Goal: Task Accomplishment & Management: Manage account settings

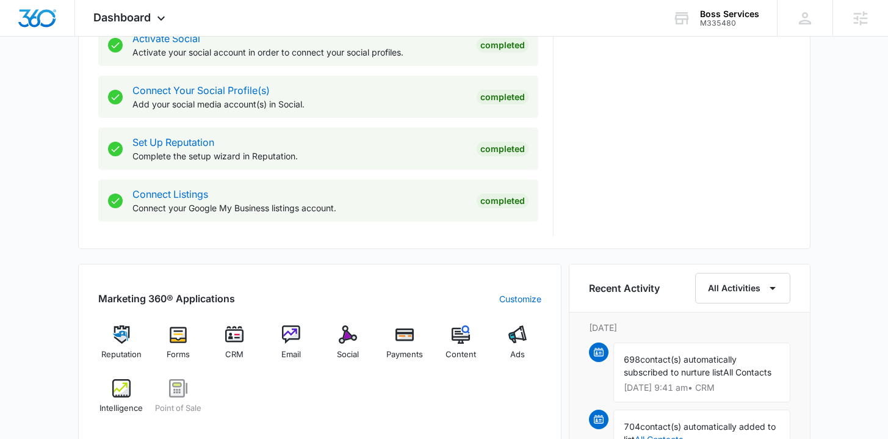
scroll to position [697, 0]
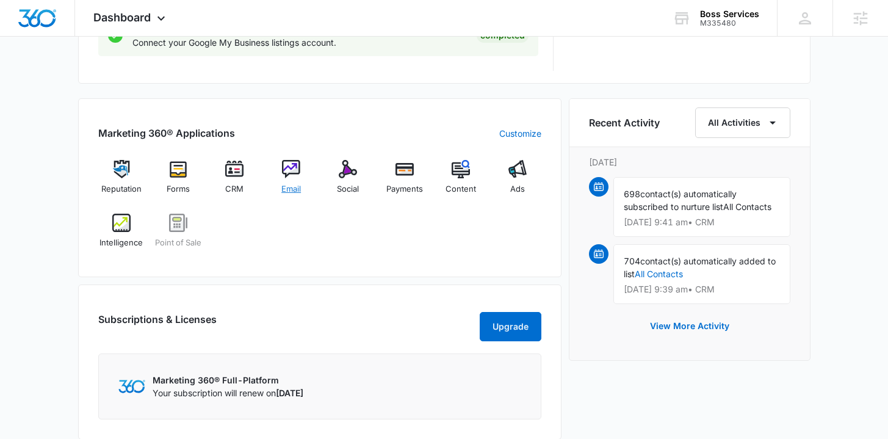
click at [297, 186] on span "Email" at bounding box center [291, 189] width 20 height 12
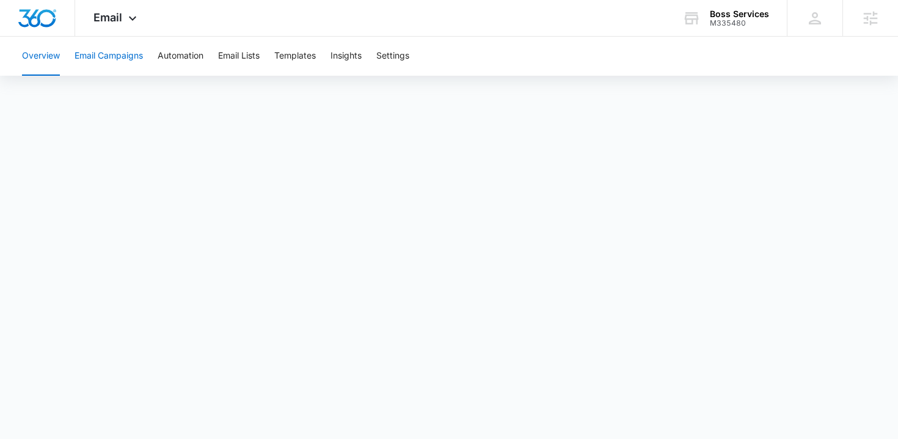
click at [117, 67] on button "Email Campaigns" at bounding box center [108, 56] width 68 height 39
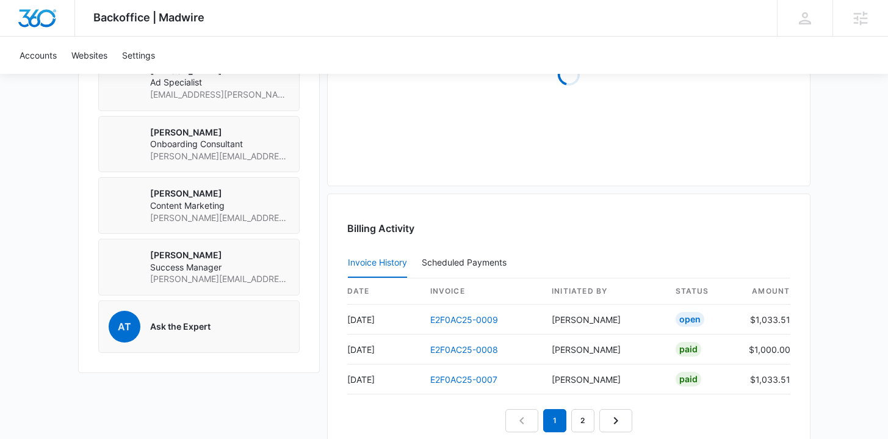
scroll to position [1039, 0]
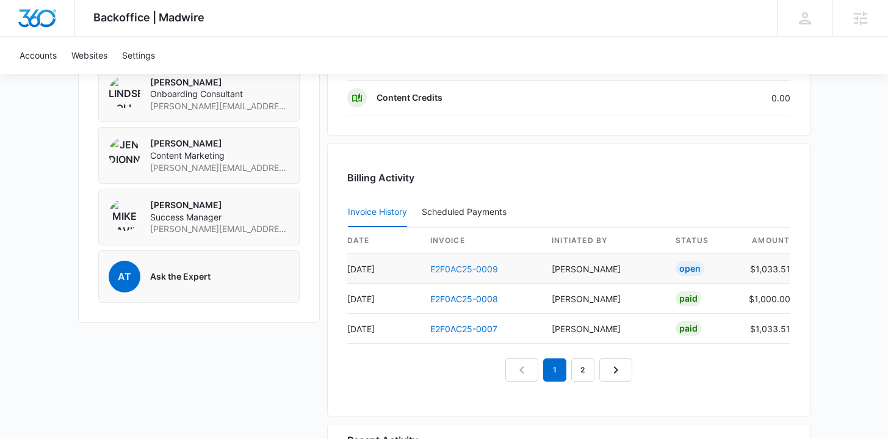
click at [457, 269] on link "E2F0AC25-0009" at bounding box center [464, 269] width 68 height 10
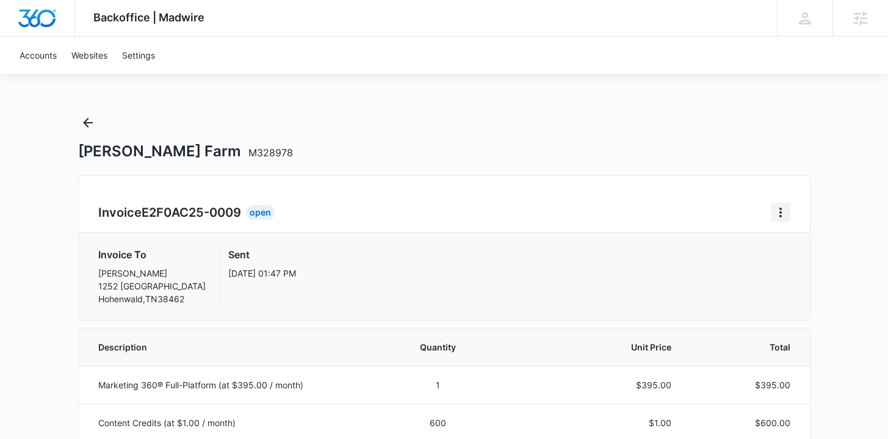
click at [780, 209] on icon "Home" at bounding box center [781, 213] width 2 height 10
click at [780, 264] on button "Retry Payment" at bounding box center [829, 265] width 115 height 18
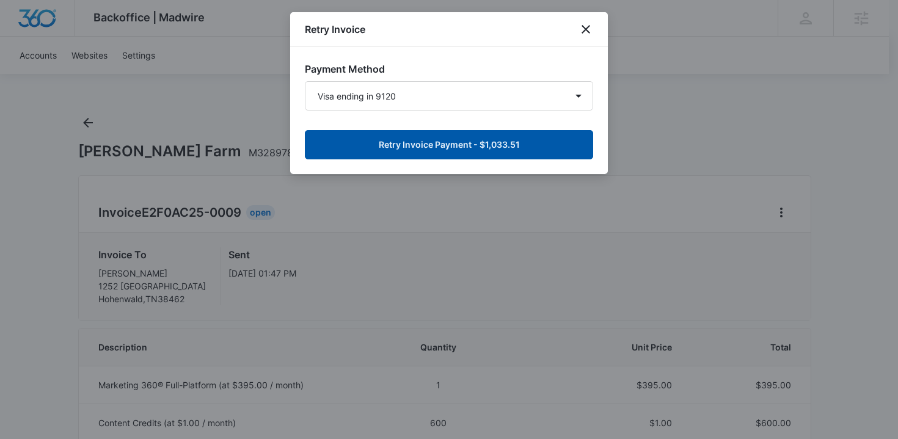
click at [527, 151] on button "Retry Invoice Payment - $1,033.51" at bounding box center [449, 144] width 288 height 29
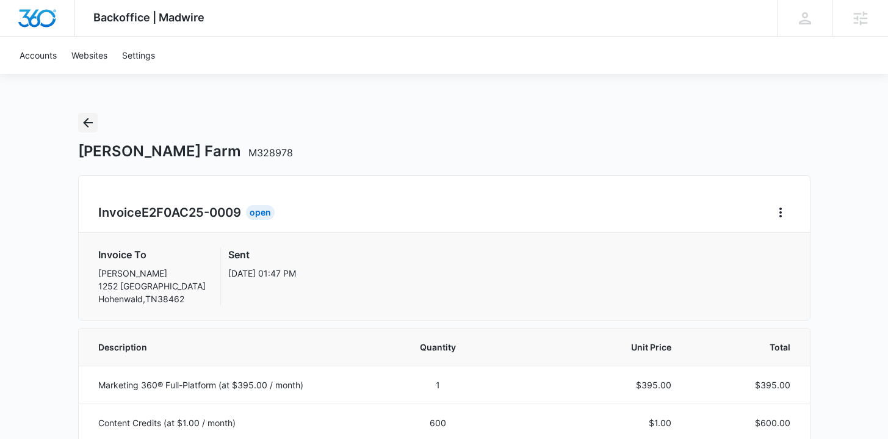
click at [89, 132] on button "Back" at bounding box center [88, 123] width 20 height 20
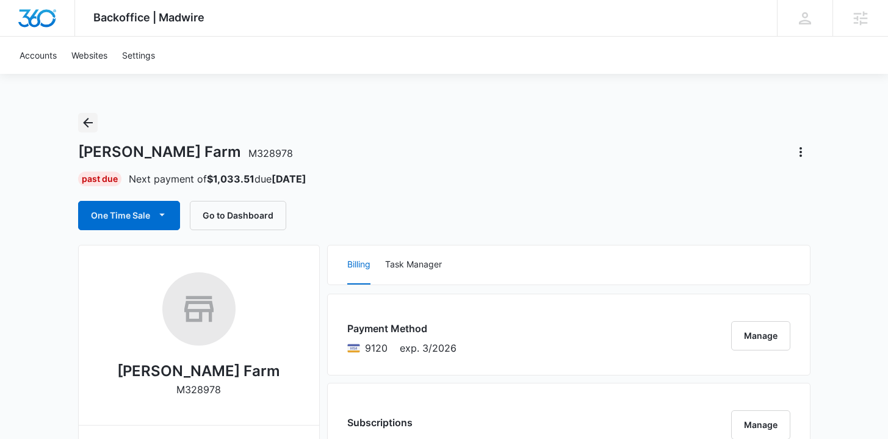
click at [93, 117] on icon "Back" at bounding box center [88, 122] width 15 height 15
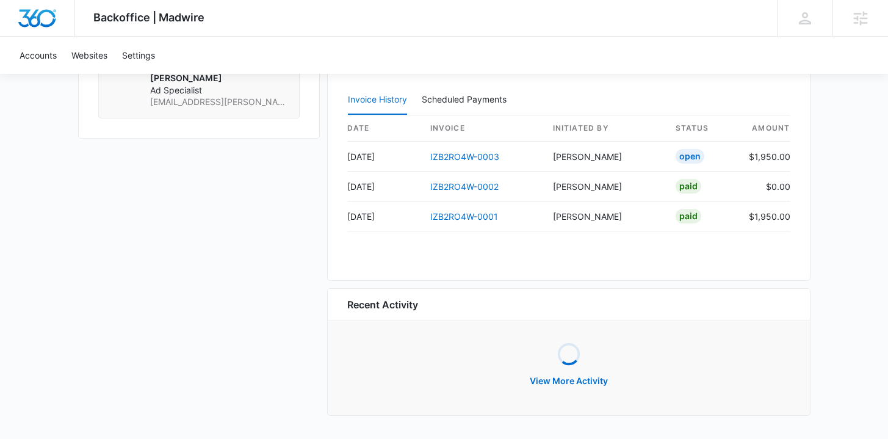
scroll to position [1185, 0]
click at [455, 156] on link "IZB2RO4W-0003" at bounding box center [464, 157] width 69 height 10
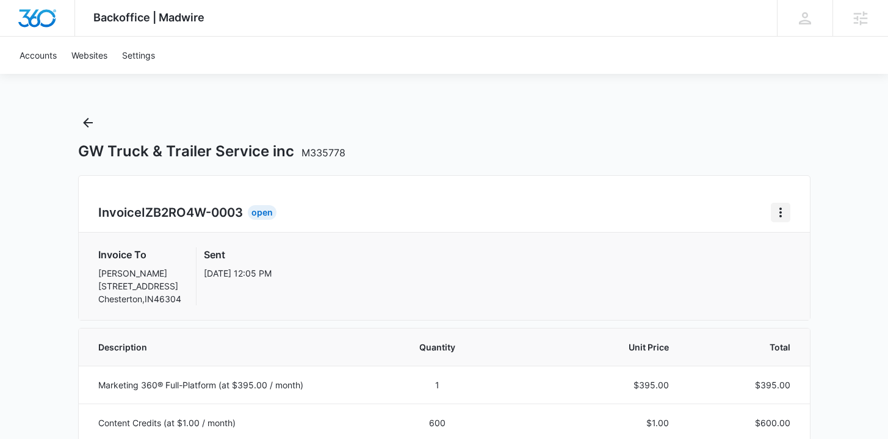
click at [777, 209] on icon "Home" at bounding box center [781, 212] width 15 height 15
click at [792, 261] on div "Retry Payment" at bounding box center [821, 265] width 71 height 9
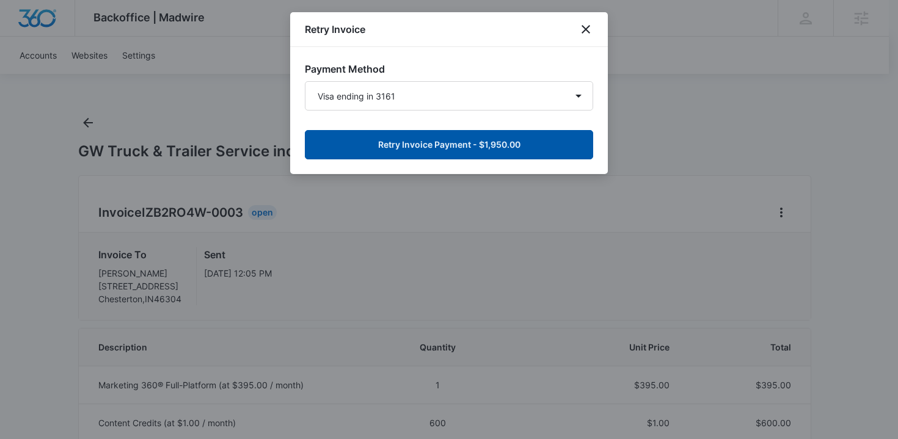
click at [537, 152] on button "Retry Invoice Payment - $1,950.00" at bounding box center [449, 144] width 288 height 29
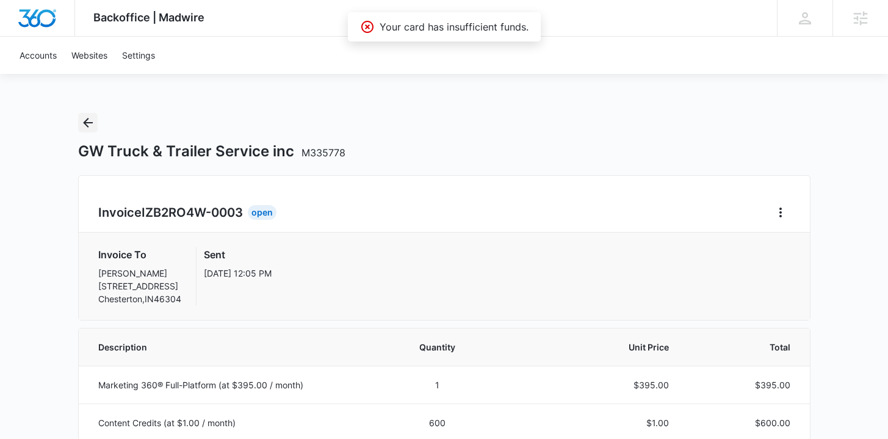
click at [91, 125] on icon "Back" at bounding box center [88, 122] width 15 height 15
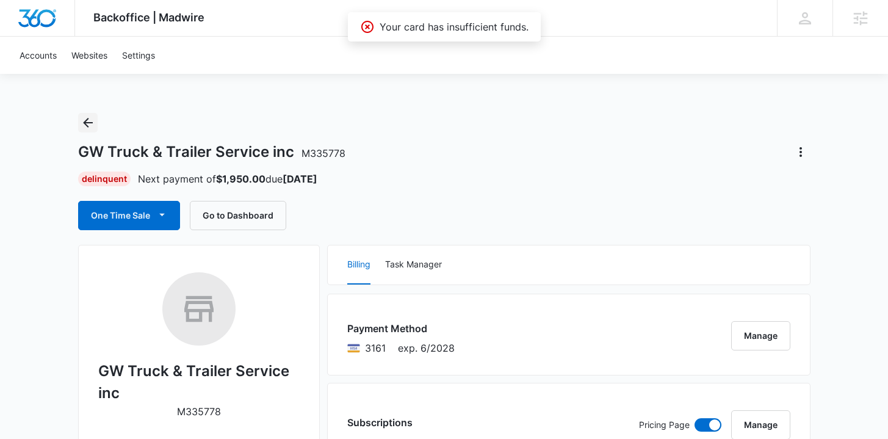
click at [82, 126] on icon "Back" at bounding box center [88, 122] width 15 height 15
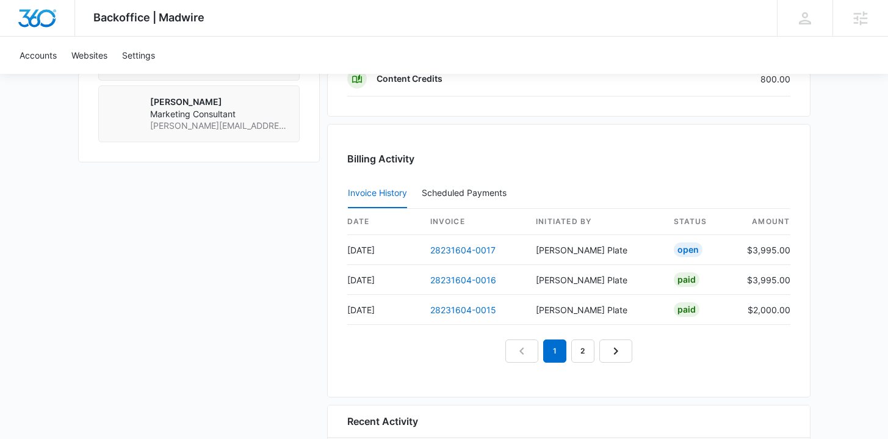
scroll to position [1112, 0]
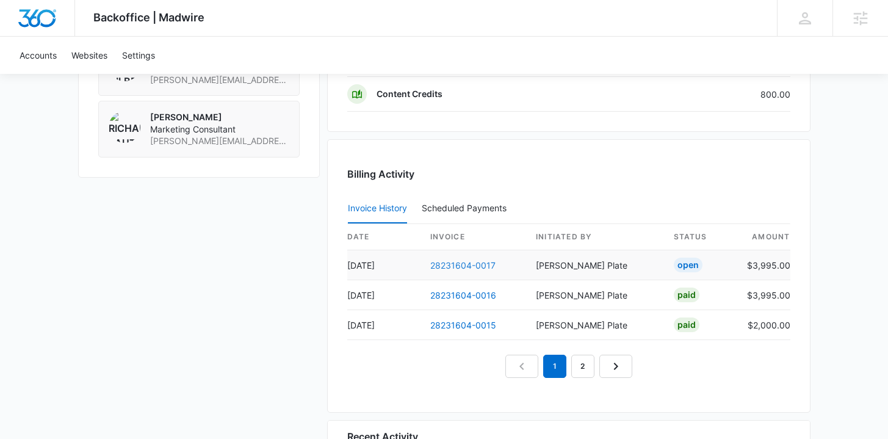
click at [449, 262] on link "28231604-0017" at bounding box center [462, 265] width 65 height 10
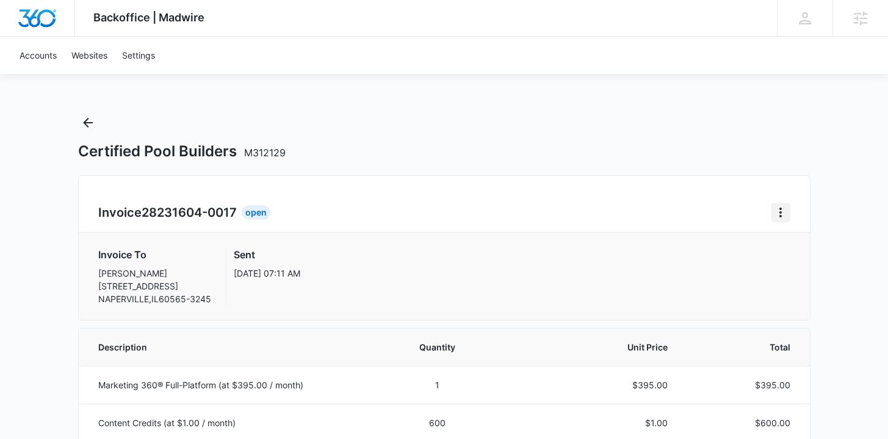
click at [779, 211] on icon "Home" at bounding box center [781, 212] width 15 height 15
click at [790, 263] on div "Retry Payment" at bounding box center [821, 265] width 71 height 9
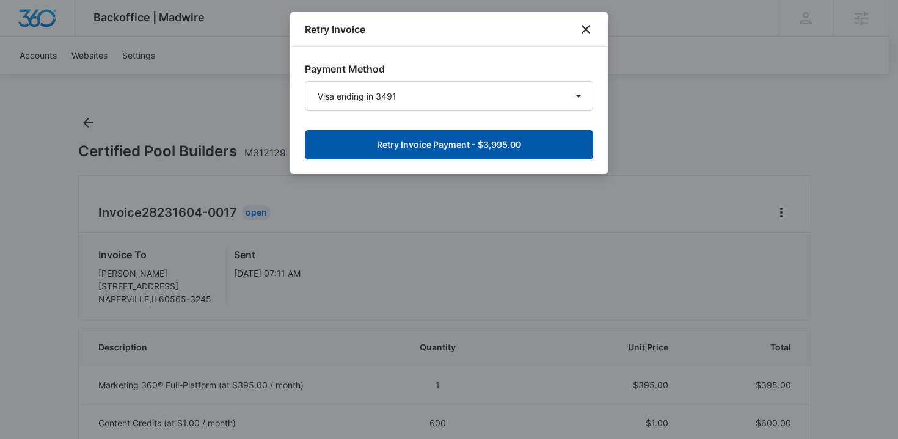
click at [535, 153] on button "Retry Invoice Payment - $3,995.00" at bounding box center [449, 144] width 288 height 29
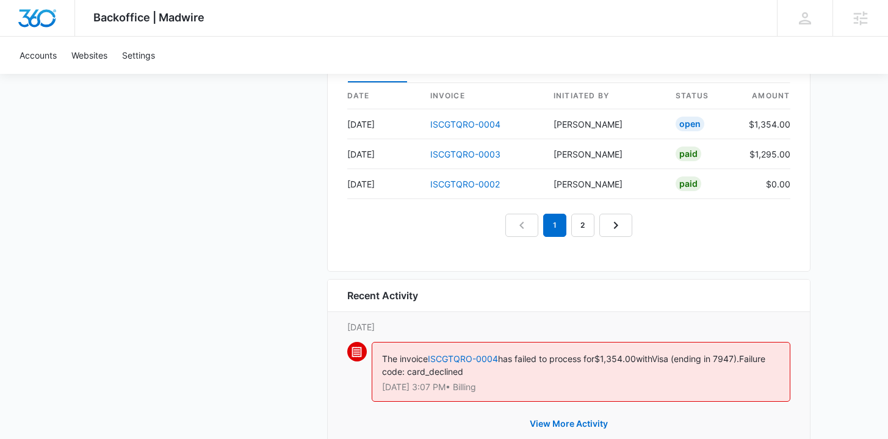
scroll to position [1273, 0]
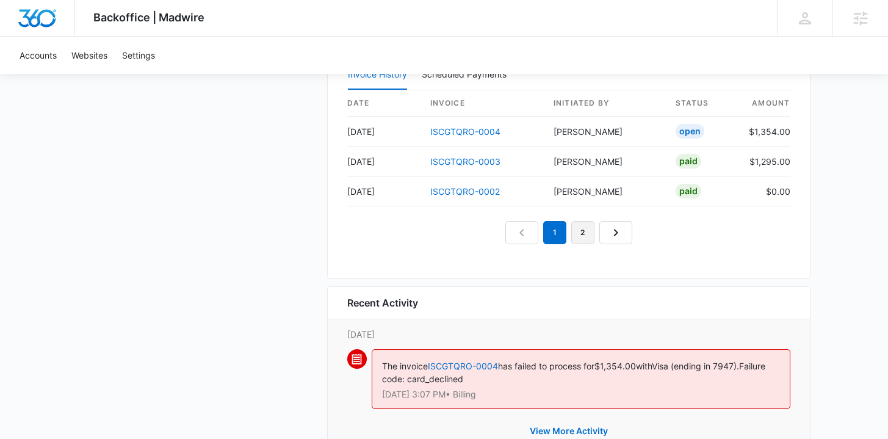
click at [583, 223] on link "2" at bounding box center [583, 232] width 23 height 23
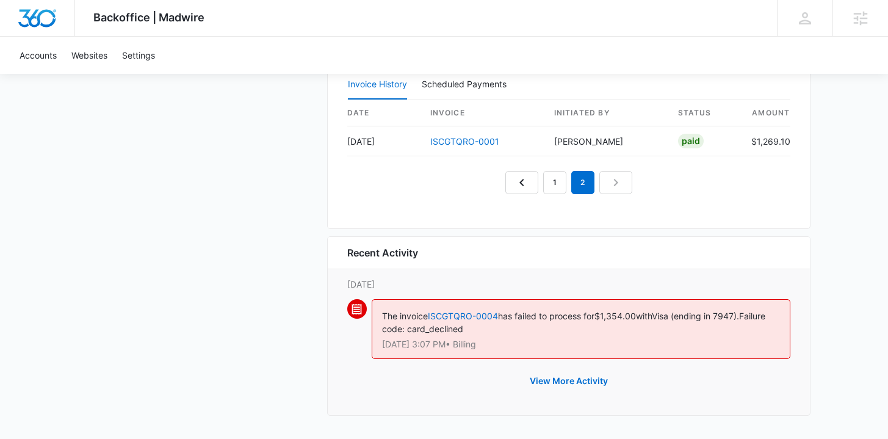
scroll to position [1263, 0]
click at [553, 195] on div "Billing Activity Invoice History Scheduled Payments 0 date invoice Initiated By…" at bounding box center [569, 123] width 484 height 214
click at [564, 183] on link "1" at bounding box center [554, 183] width 23 height 23
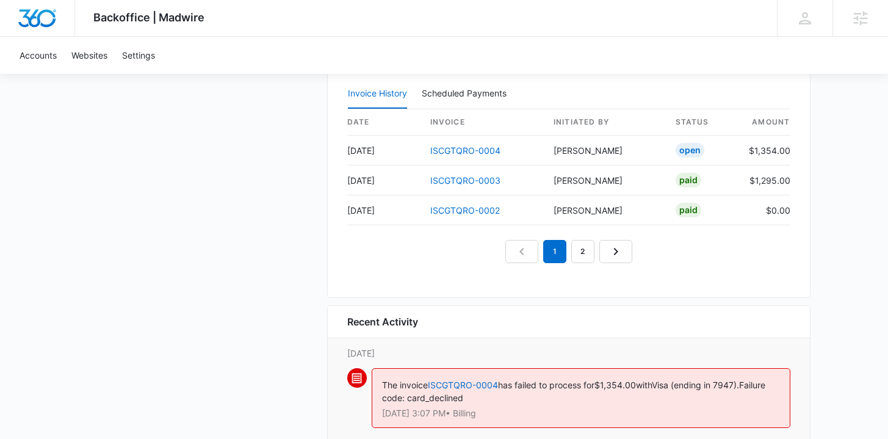
scroll to position [1254, 0]
click at [473, 178] on link "ISCGTQRO-0003" at bounding box center [465, 181] width 70 height 10
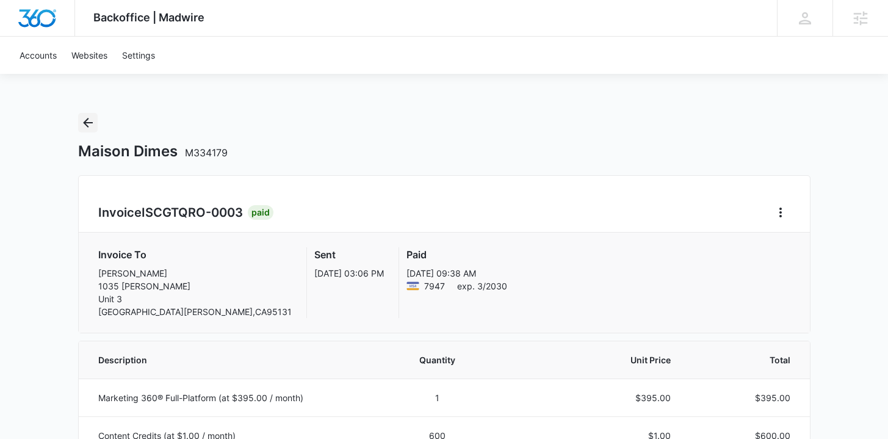
click at [92, 120] on icon "Back" at bounding box center [88, 122] width 15 height 15
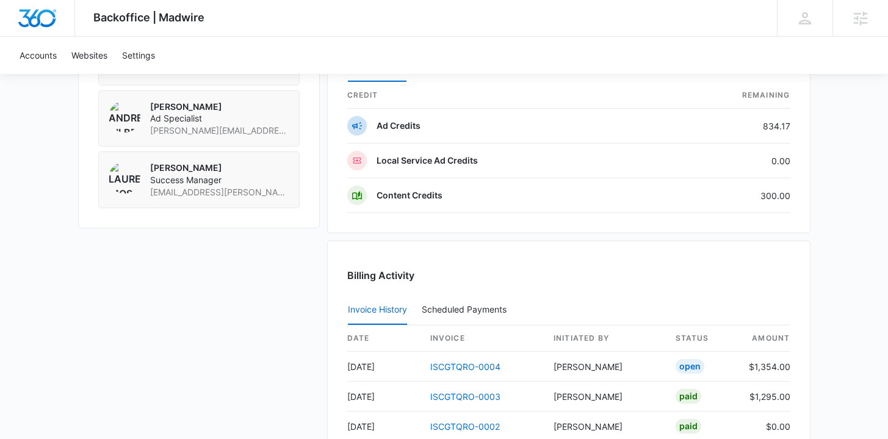
scroll to position [1173, 0]
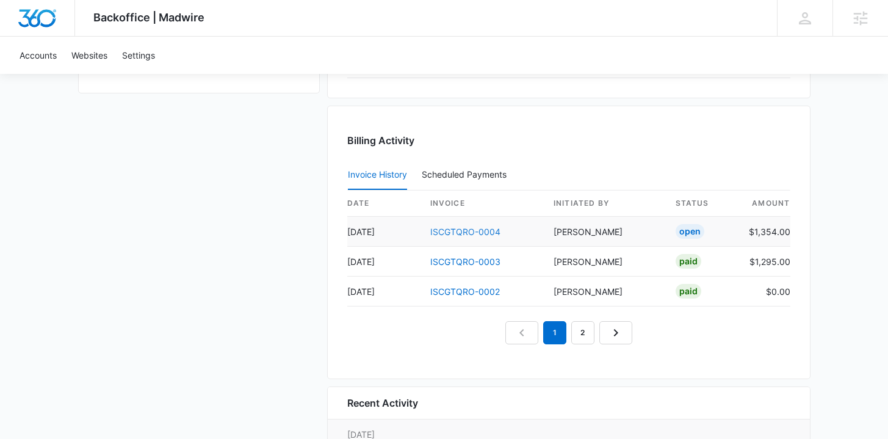
click at [484, 228] on link "ISCGTQRO-0004" at bounding box center [465, 232] width 70 height 10
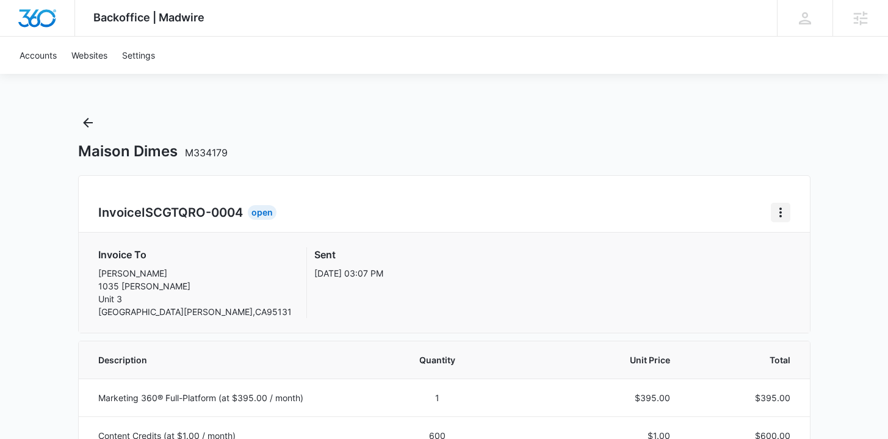
click at [780, 212] on icon "Home" at bounding box center [781, 213] width 2 height 10
click at [786, 272] on button "Retry Payment" at bounding box center [829, 265] width 115 height 18
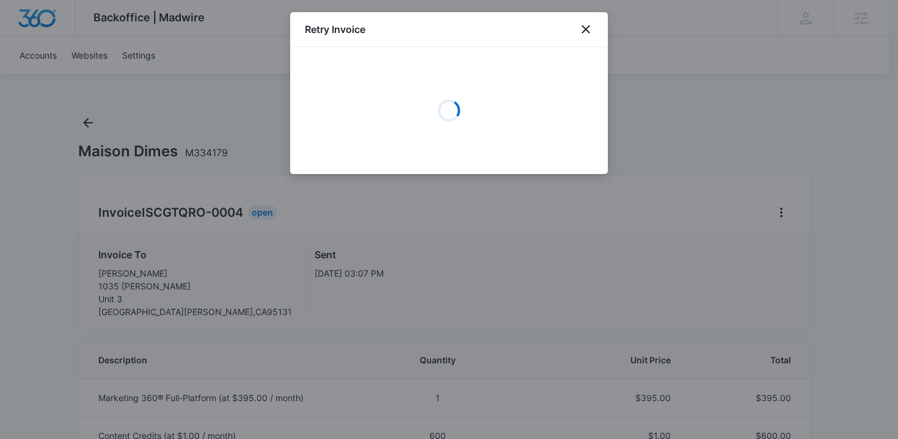
select select "pm_1RrQNMA4n8RTgNjU96818QOu"
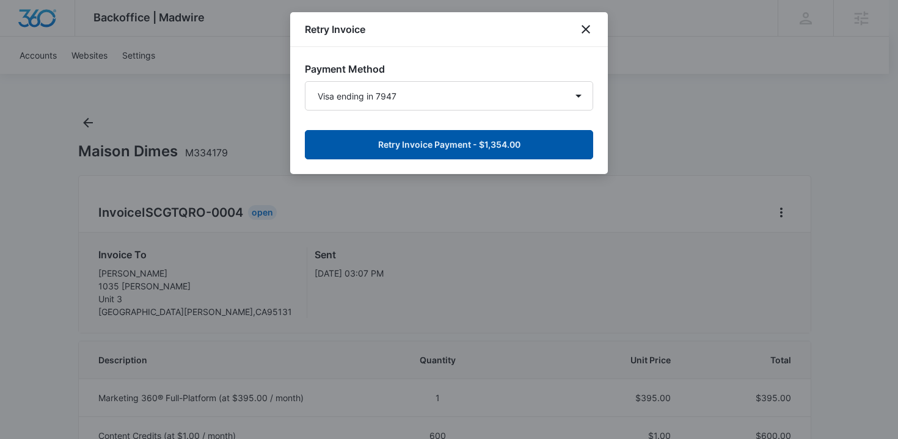
click at [552, 149] on button "Retry Invoice Payment - $1,354.00" at bounding box center [449, 144] width 288 height 29
